Goal: Information Seeking & Learning: Learn about a topic

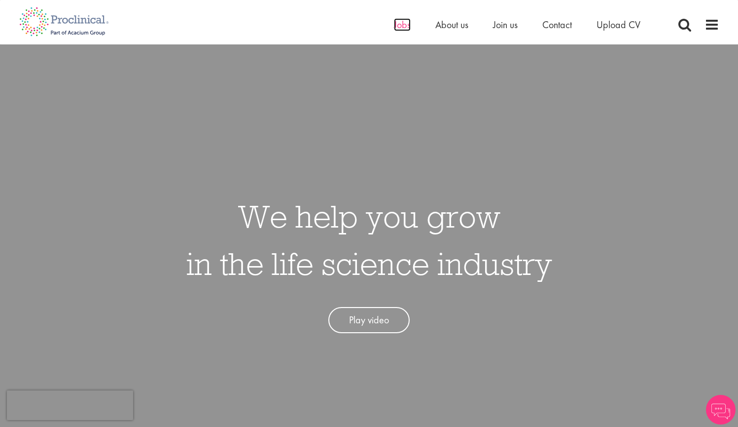
click at [404, 26] on span "Jobs" at bounding box center [402, 24] width 17 height 13
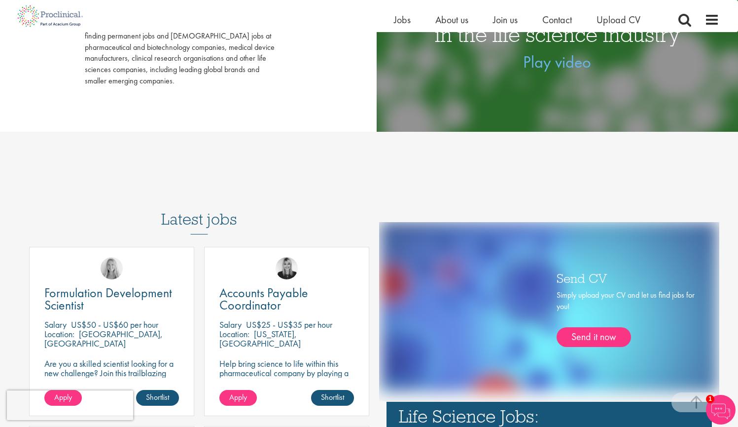
scroll to position [396, 0]
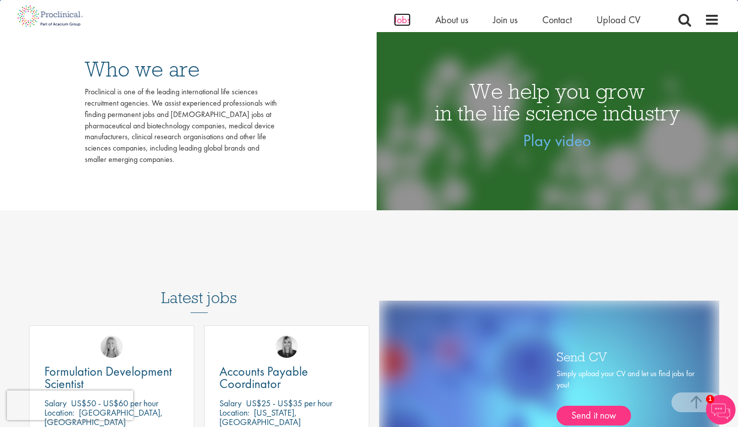
click at [398, 20] on span "Jobs" at bounding box center [402, 19] width 17 height 13
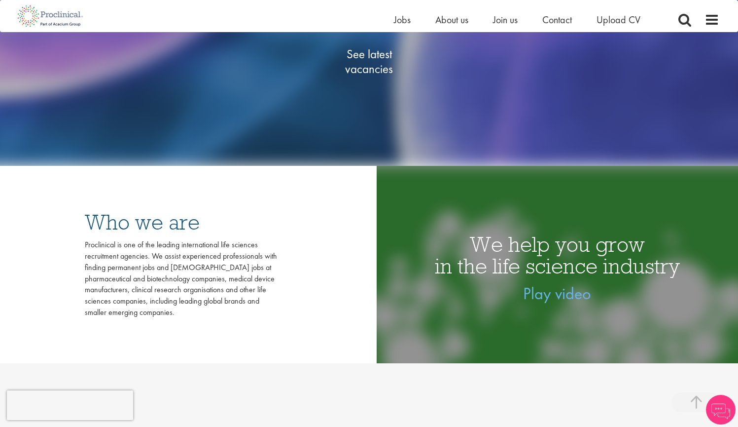
scroll to position [166, 0]
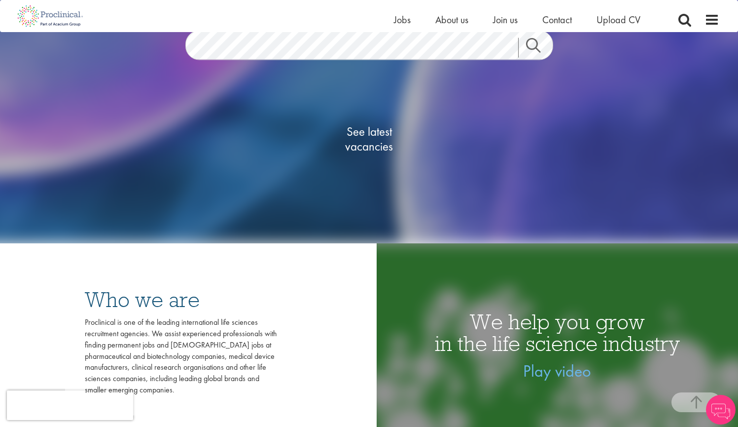
click at [363, 132] on span "See latest vacancies" at bounding box center [369, 139] width 99 height 30
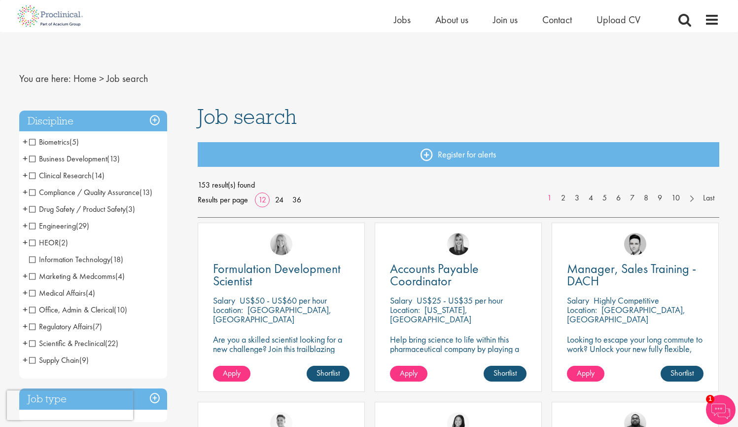
scroll to position [39, 0]
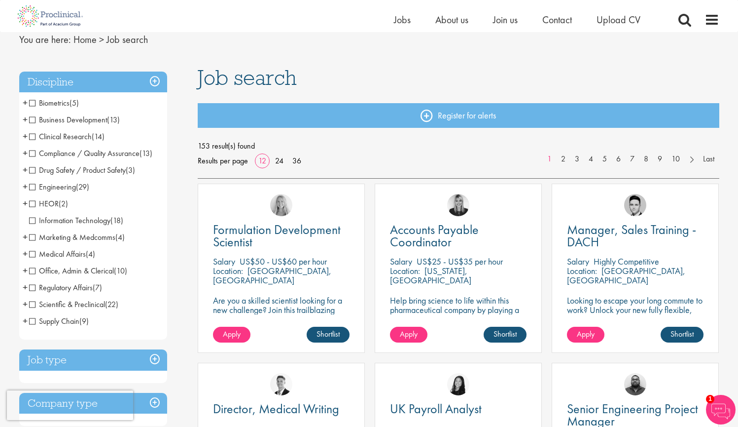
click at [34, 252] on span "Medical Affairs" at bounding box center [57, 254] width 57 height 10
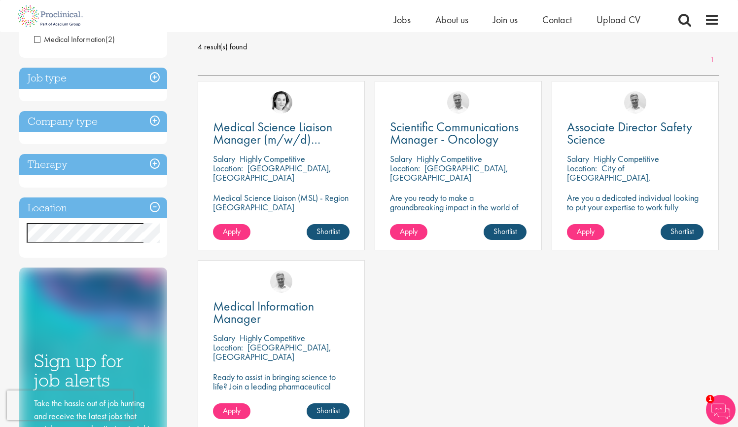
scroll to position [154, 0]
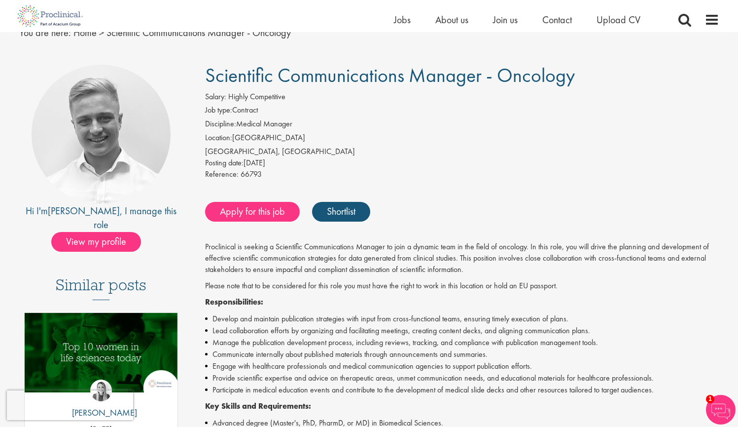
scroll to position [5, 0]
